Goal: Task Accomplishment & Management: Use online tool/utility

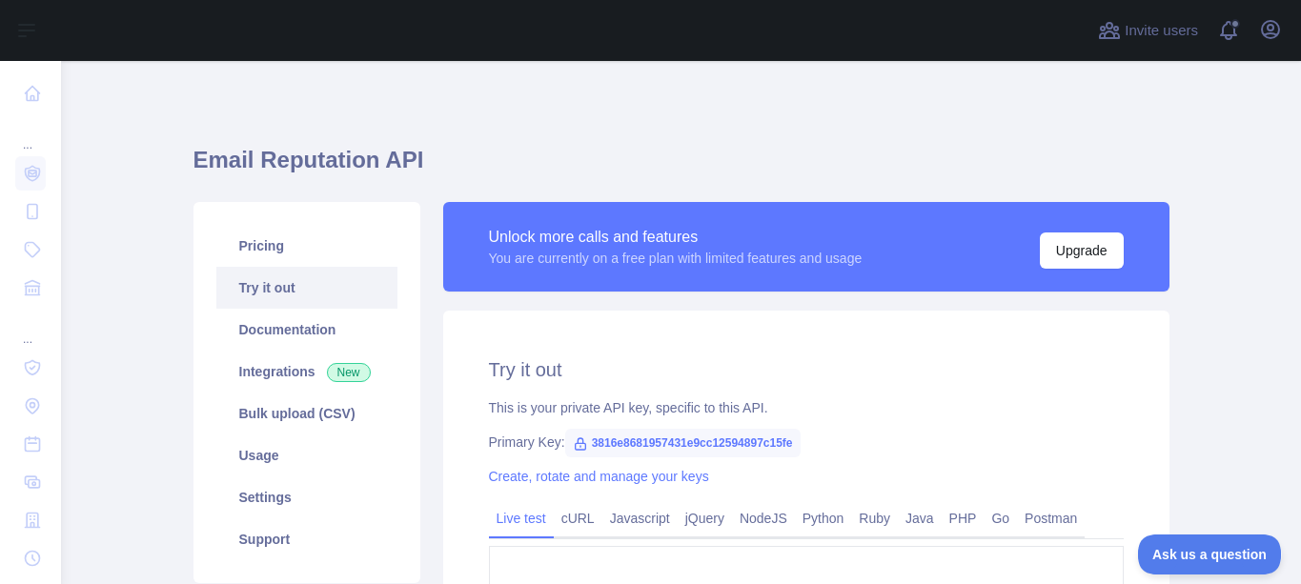
scroll to position [255, 0]
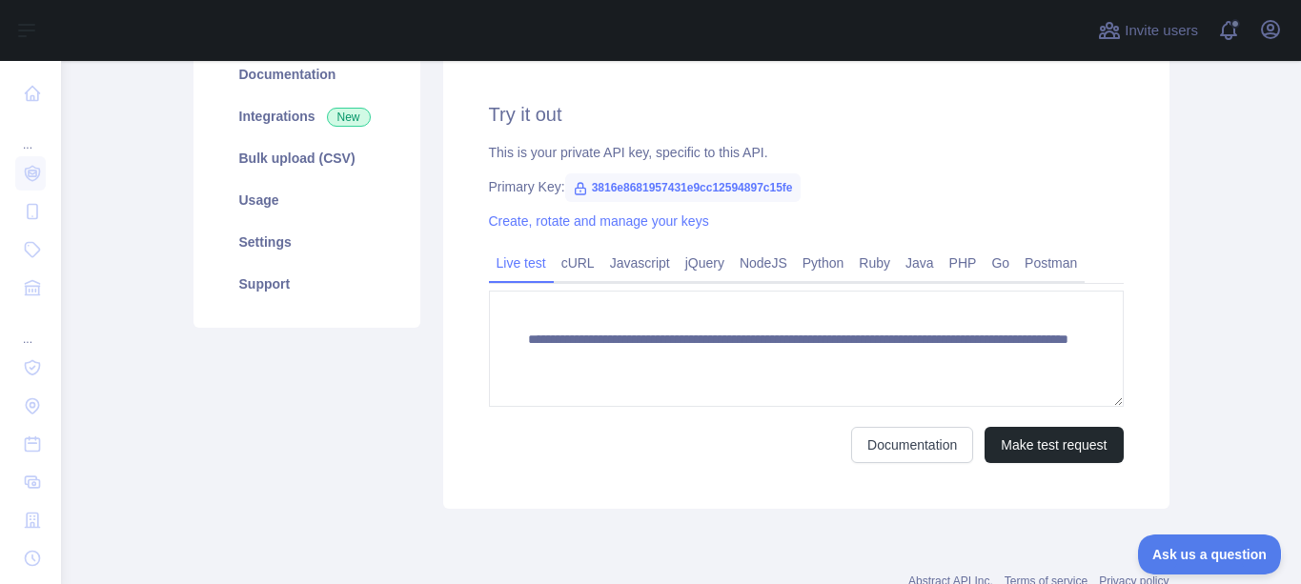
click at [784, 336] on textarea "**********" at bounding box center [806, 349] width 635 height 116
click at [1031, 251] on link "Postman" at bounding box center [1051, 263] width 68 height 31
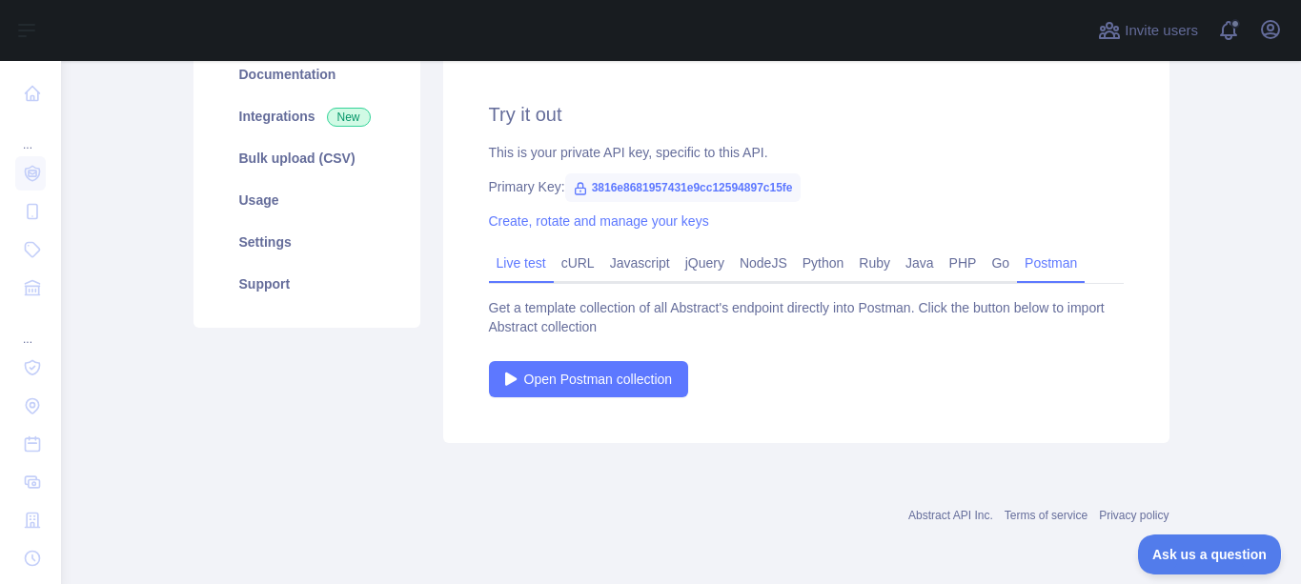
click at [527, 263] on link "Live test" at bounding box center [521, 263] width 65 height 31
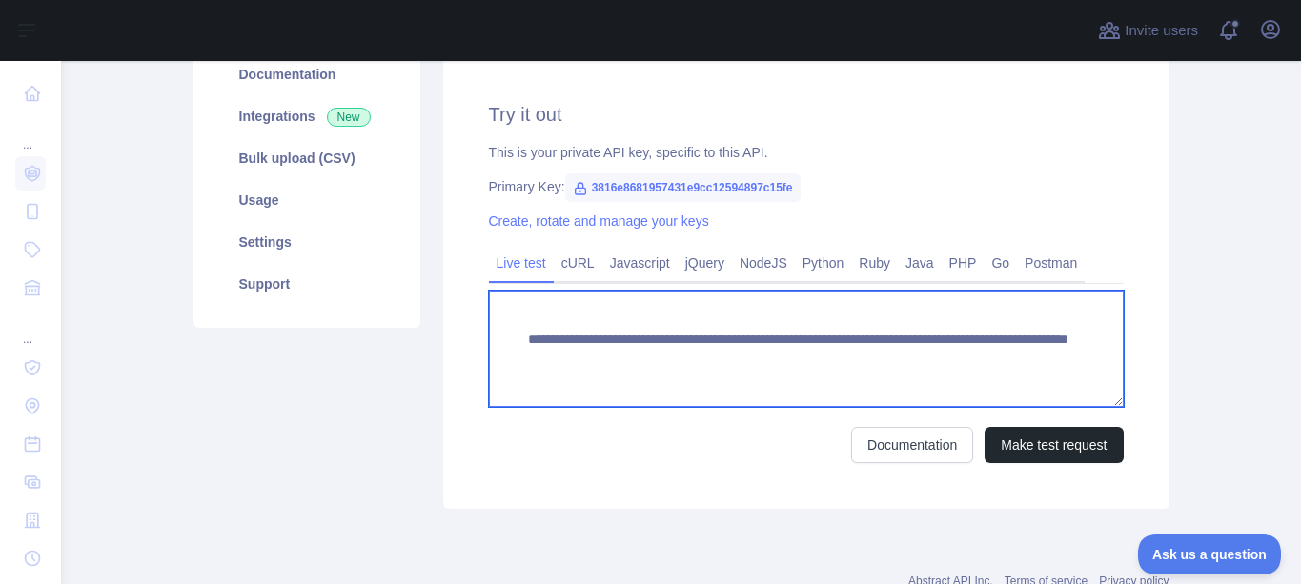
drag, startPoint x: 777, startPoint y: 337, endPoint x: 430, endPoint y: 337, distance: 347.0
click at [432, 337] on div "**********" at bounding box center [806, 228] width 749 height 562
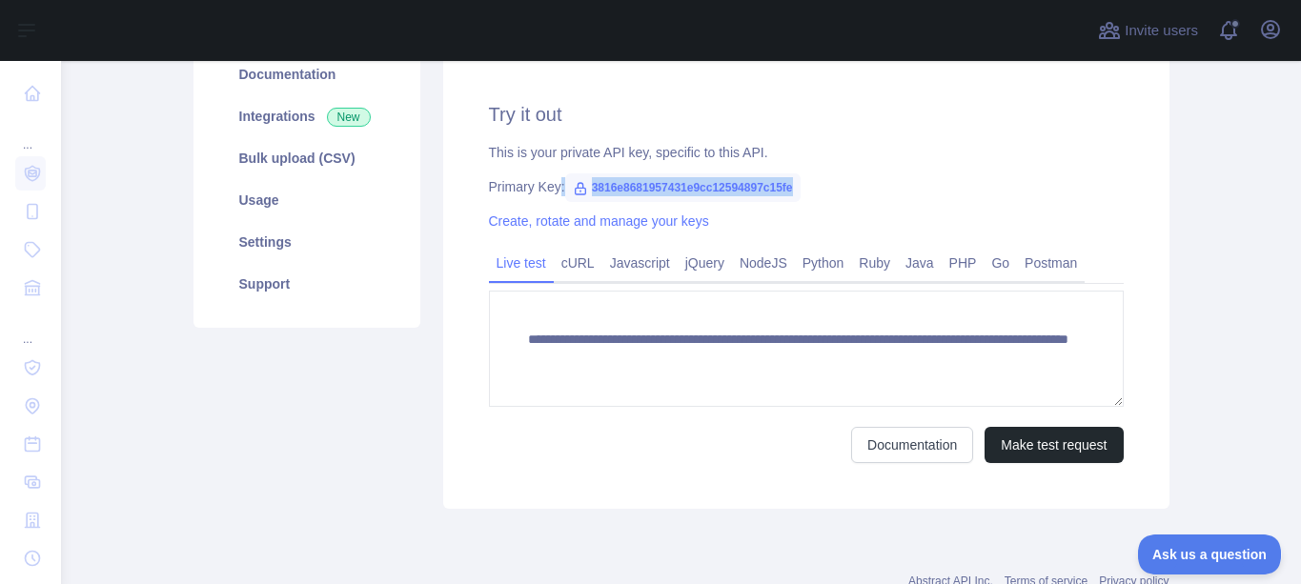
drag, startPoint x: 795, startPoint y: 188, endPoint x: 552, endPoint y: 194, distance: 243.2
click at [552, 194] on div "Primary Key: 3816e8681957431e9cc12594897c15fe" at bounding box center [806, 186] width 635 height 19
click at [802, 193] on div "Primary Key: 3816e8681957431e9cc12594897c15fe" at bounding box center [806, 186] width 635 height 19
drag, startPoint x: 825, startPoint y: 184, endPoint x: 577, endPoint y: 187, distance: 248.8
click at [577, 187] on div "Primary Key: 3816e8681957431e9cc12594897c15fe" at bounding box center [806, 186] width 635 height 19
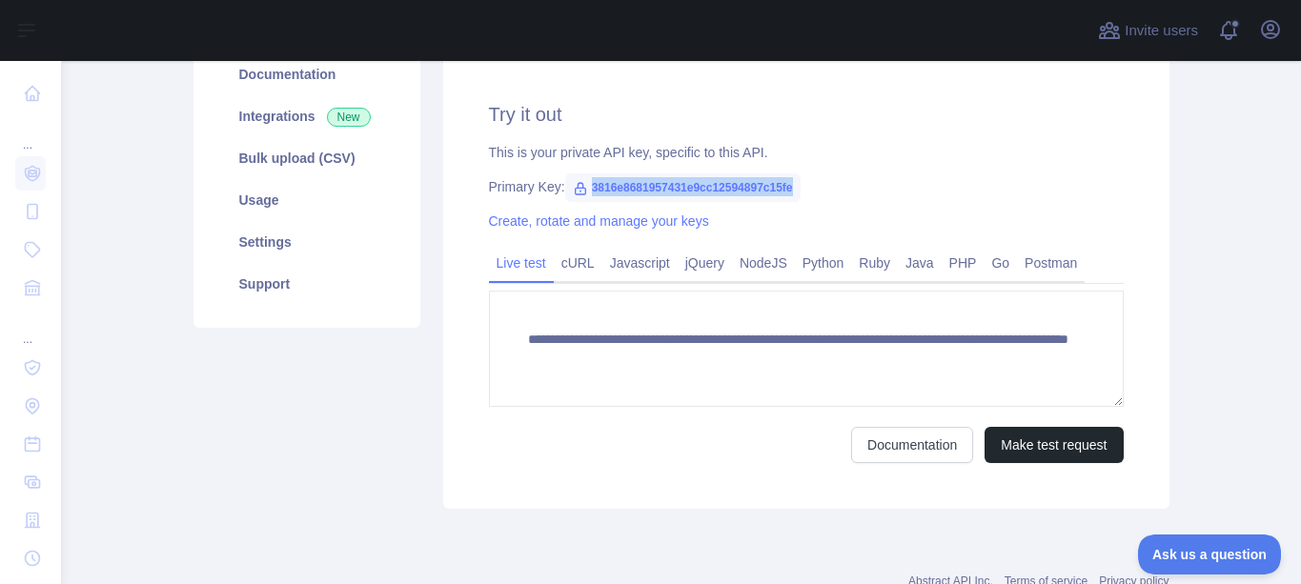
copy span "3816e8681957431e9cc12594897c15fe"
